Goal: Navigation & Orientation: Find specific page/section

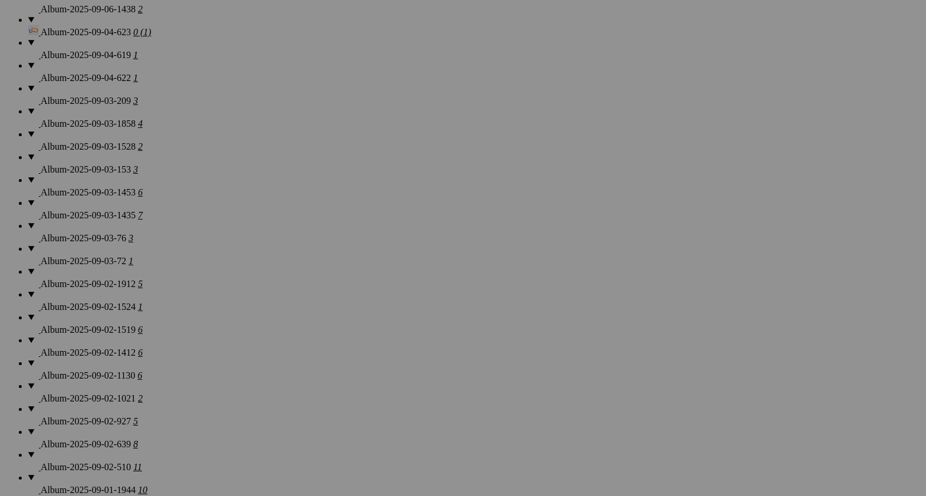
scroll to position [1073, 0]
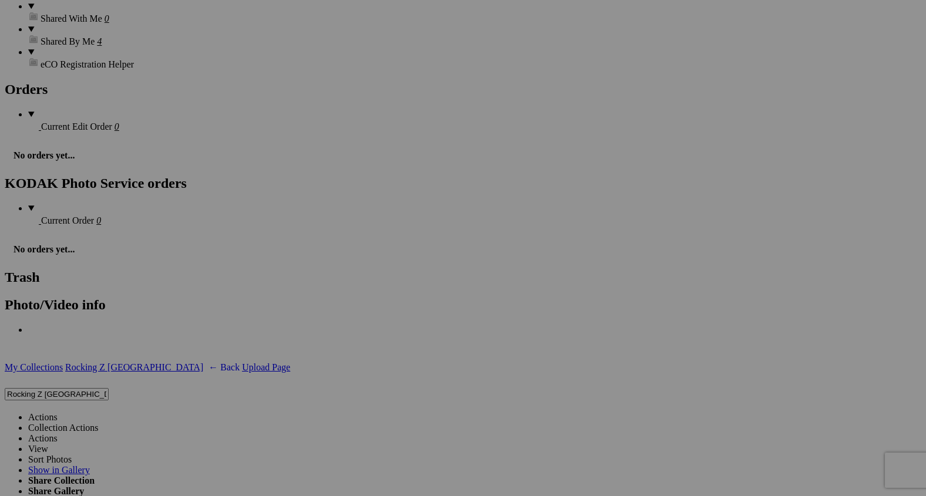
scroll to position [3114, 0]
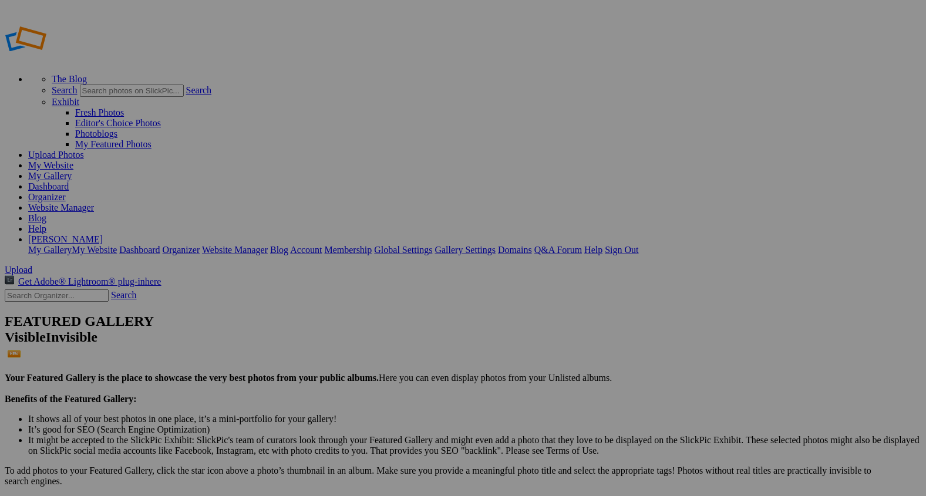
scroll to position [1073, 0]
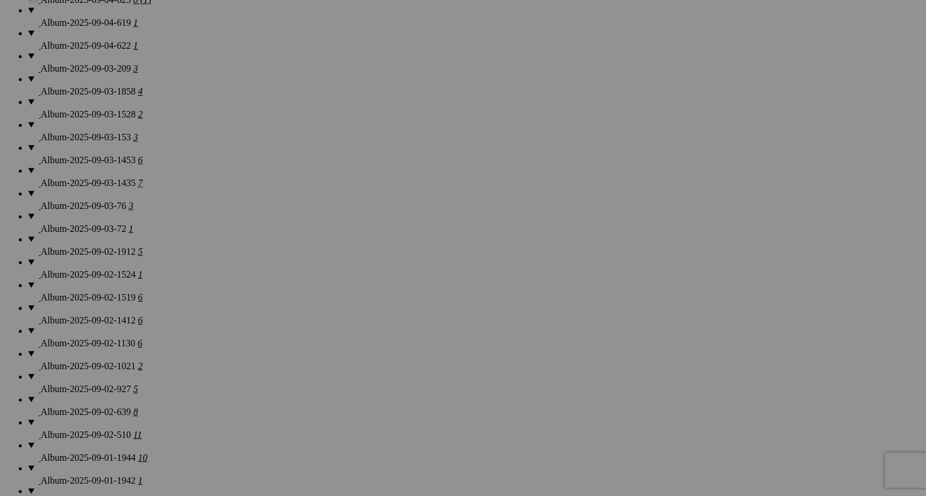
scroll to position [1106, 0]
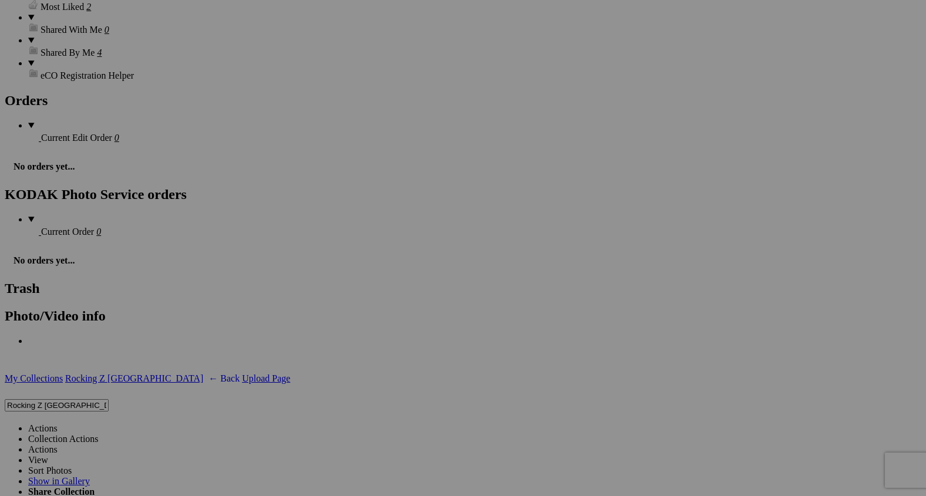
scroll to position [2812, 0]
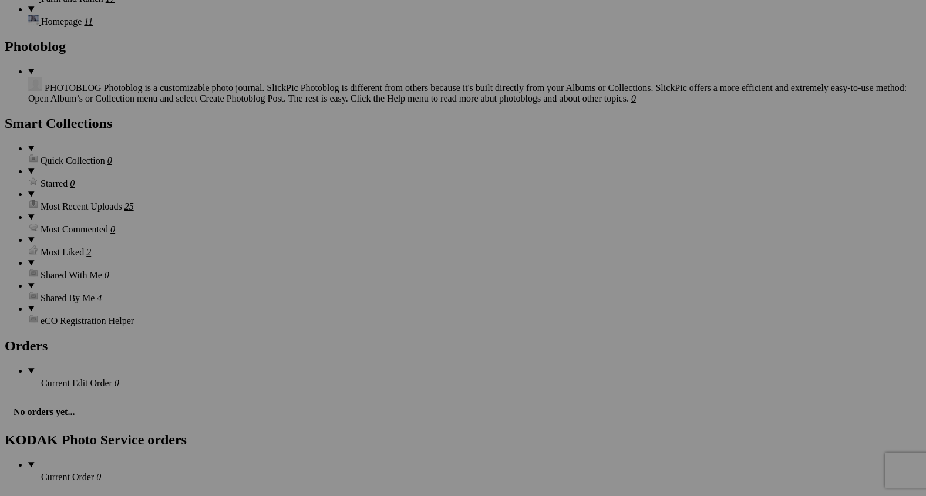
scroll to position [2582, 0]
